Goal: Book appointment/travel/reservation

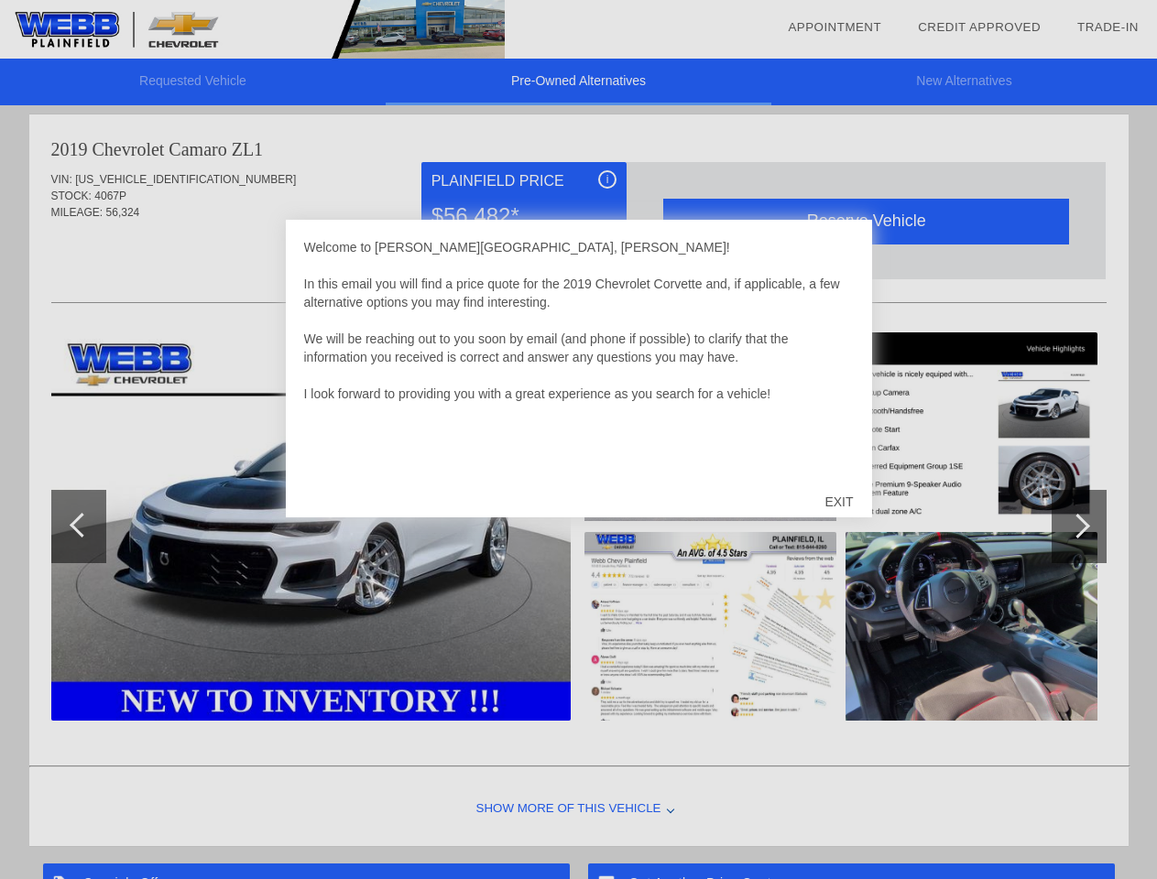
click at [834, 27] on link "Appointment" at bounding box center [834, 27] width 93 height 14
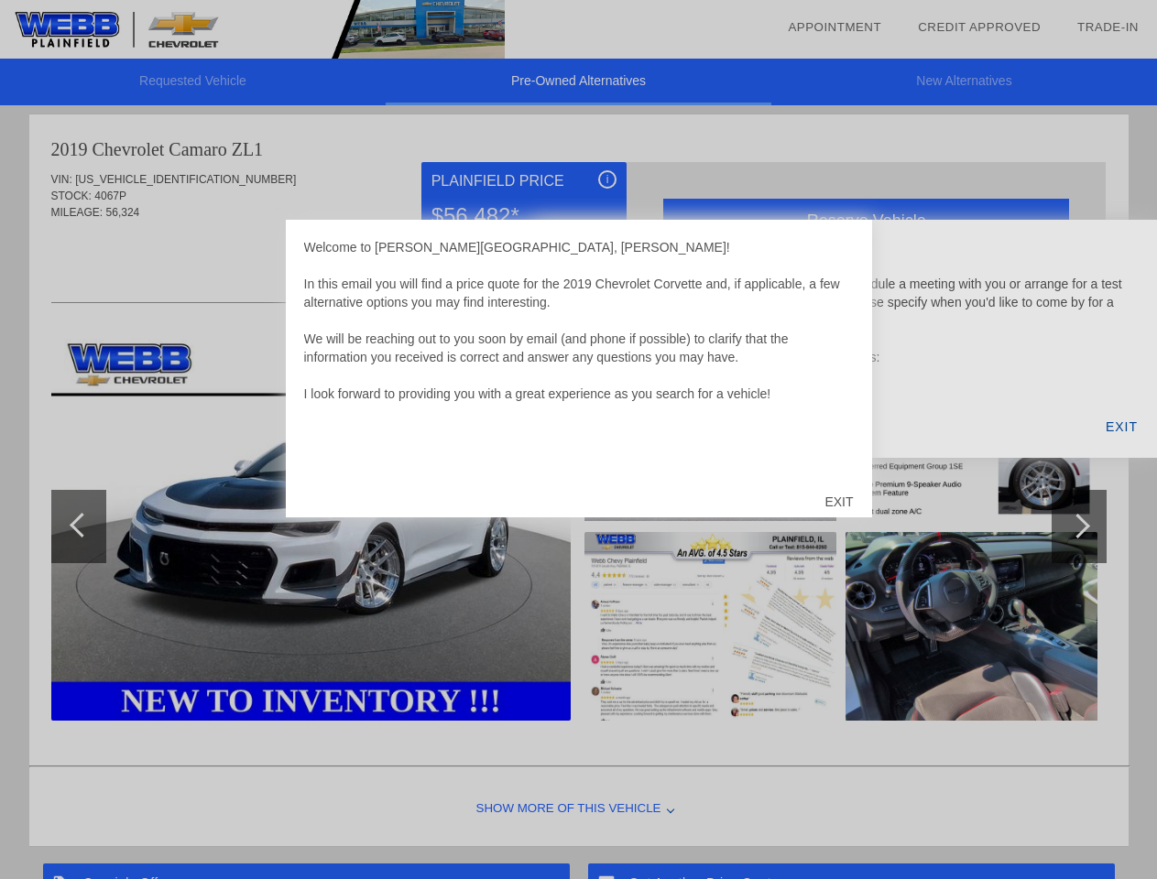
click at [838, 502] on div "EXIT" at bounding box center [838, 501] width 65 height 55
